Goal: Obtain resource: Obtain resource

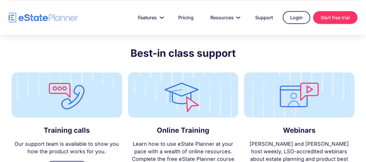
scroll to position [1619, 0]
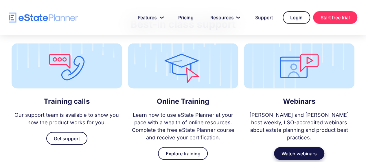
click at [293, 147] on link "Watch webinars" at bounding box center [299, 153] width 50 height 13
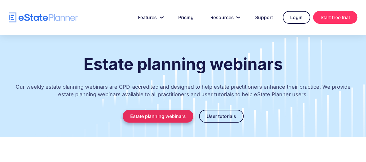
click at [151, 114] on link "Estate planning webinars" at bounding box center [158, 116] width 71 height 13
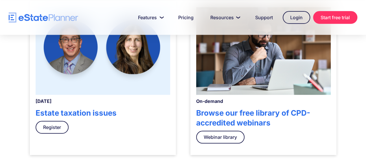
scroll to position [223, 0]
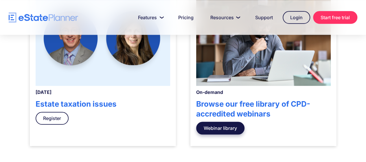
click at [232, 129] on link "Webinar library" at bounding box center [220, 127] width 48 height 13
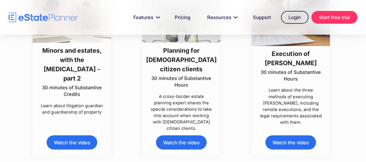
scroll to position [1963, 0]
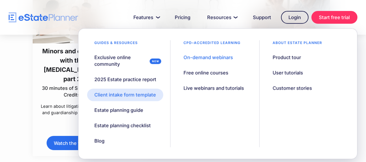
click at [134, 101] on link "Client intake form template" at bounding box center [125, 94] width 76 height 12
